Goal: Check status: Check status

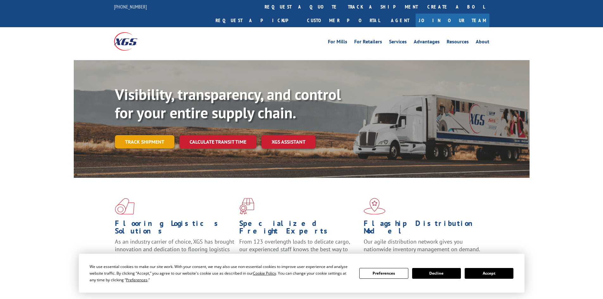
click at [151, 140] on div "Visibility, transparency, and control for your entire supply chain. Track shipm…" at bounding box center [322, 129] width 415 height 88
click at [148, 135] on link "Track shipment" at bounding box center [145, 141] width 60 height 13
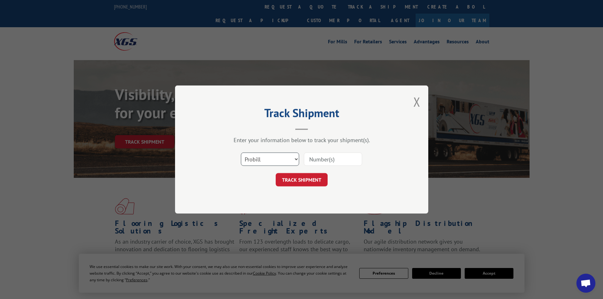
click at [261, 156] on select "Select category... Probill BOL PO" at bounding box center [270, 159] width 58 height 13
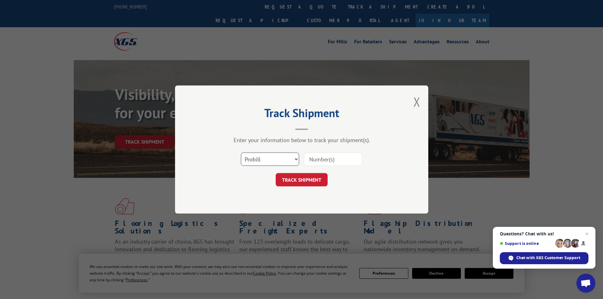
select select "bol"
click at [241, 153] on select "Select category... Probill BOL PO" at bounding box center [270, 159] width 58 height 13
drag, startPoint x: 330, startPoint y: 162, endPoint x: 333, endPoint y: 154, distance: 8.9
click at [330, 162] on input at bounding box center [333, 159] width 58 height 13
type input "6083145"
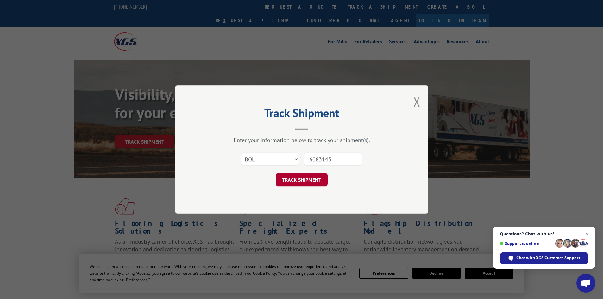
click at [322, 181] on button "TRACK SHIPMENT" at bounding box center [302, 179] width 52 height 13
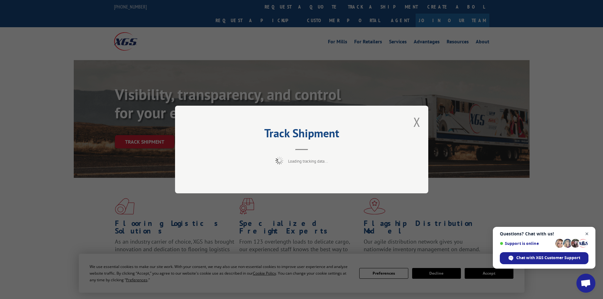
click at [588, 233] on span "Close chat" at bounding box center [587, 234] width 8 height 8
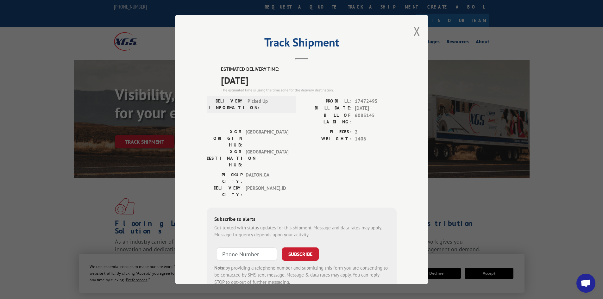
click at [356, 215] on div "Subscribe to alerts" at bounding box center [301, 219] width 175 height 9
